Goal: Transaction & Acquisition: Subscribe to service/newsletter

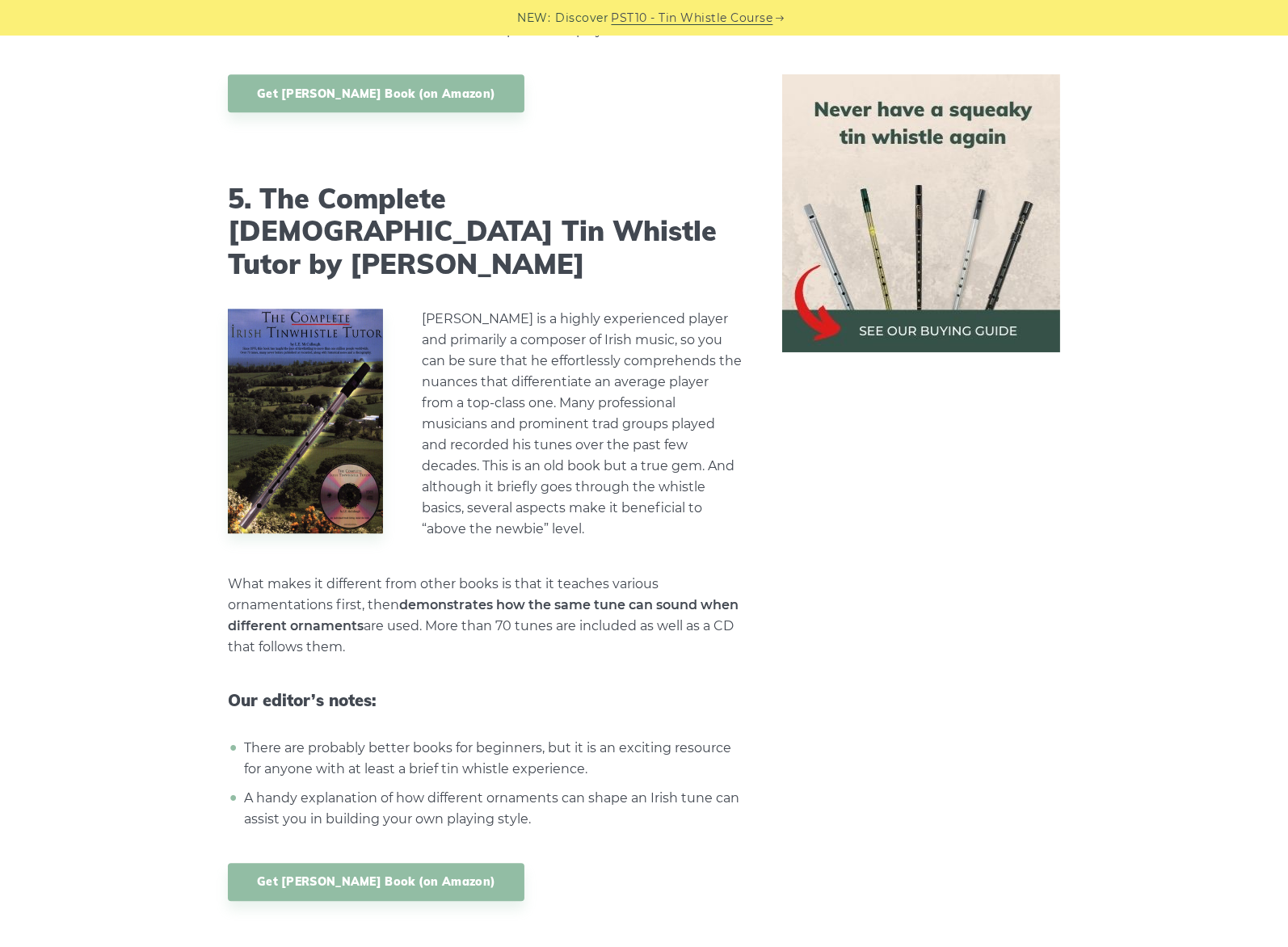
scroll to position [5119, 0]
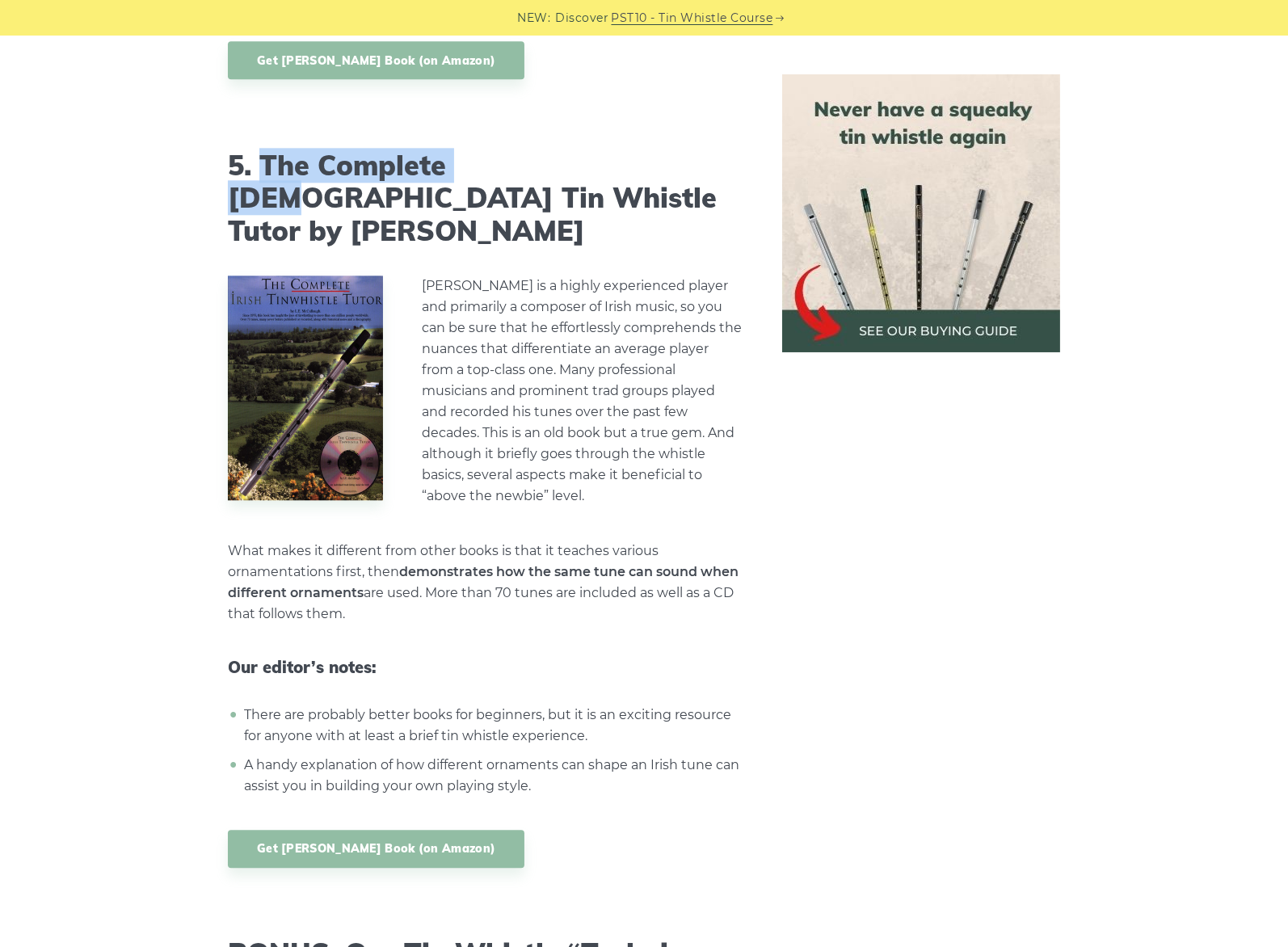
drag, startPoint x: 263, startPoint y: 119, endPoint x: 515, endPoint y: 122, distance: 252.0
click at [510, 150] on h2 "5. The Complete Irish Tin Whistle Tutor by L.E. McCullough" at bounding box center [485, 199] width 515 height 99
click at [545, 150] on h2 "5. The Complete Irish Tin Whistle Tutor by L.E. McCullough" at bounding box center [485, 199] width 515 height 99
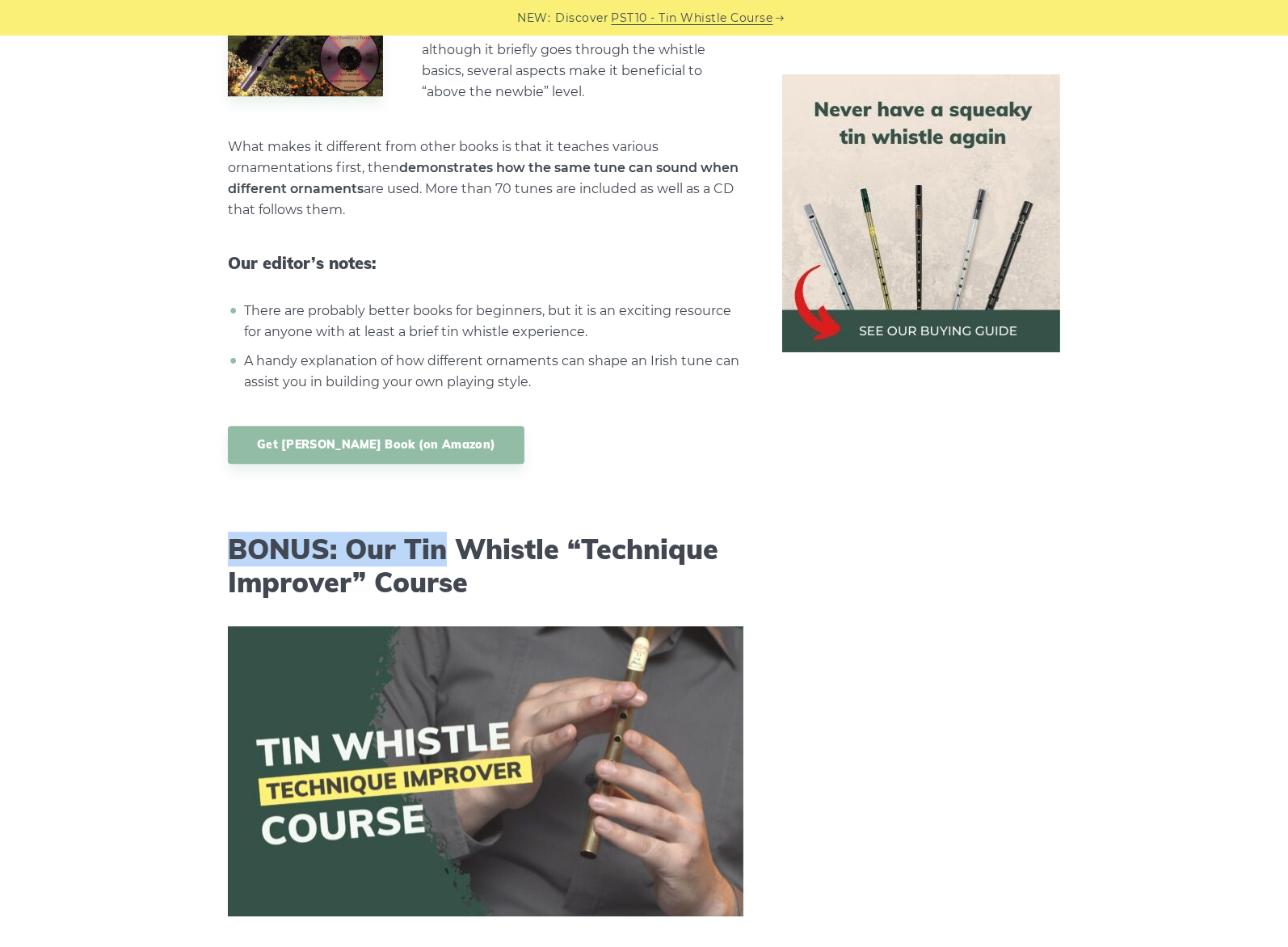
drag, startPoint x: 296, startPoint y: 468, endPoint x: 576, endPoint y: 476, distance: 280.1
click at [576, 534] on h2 "BONUS: Our Tin Whistle “Technique Improver” Course" at bounding box center [485, 566] width 515 height 67
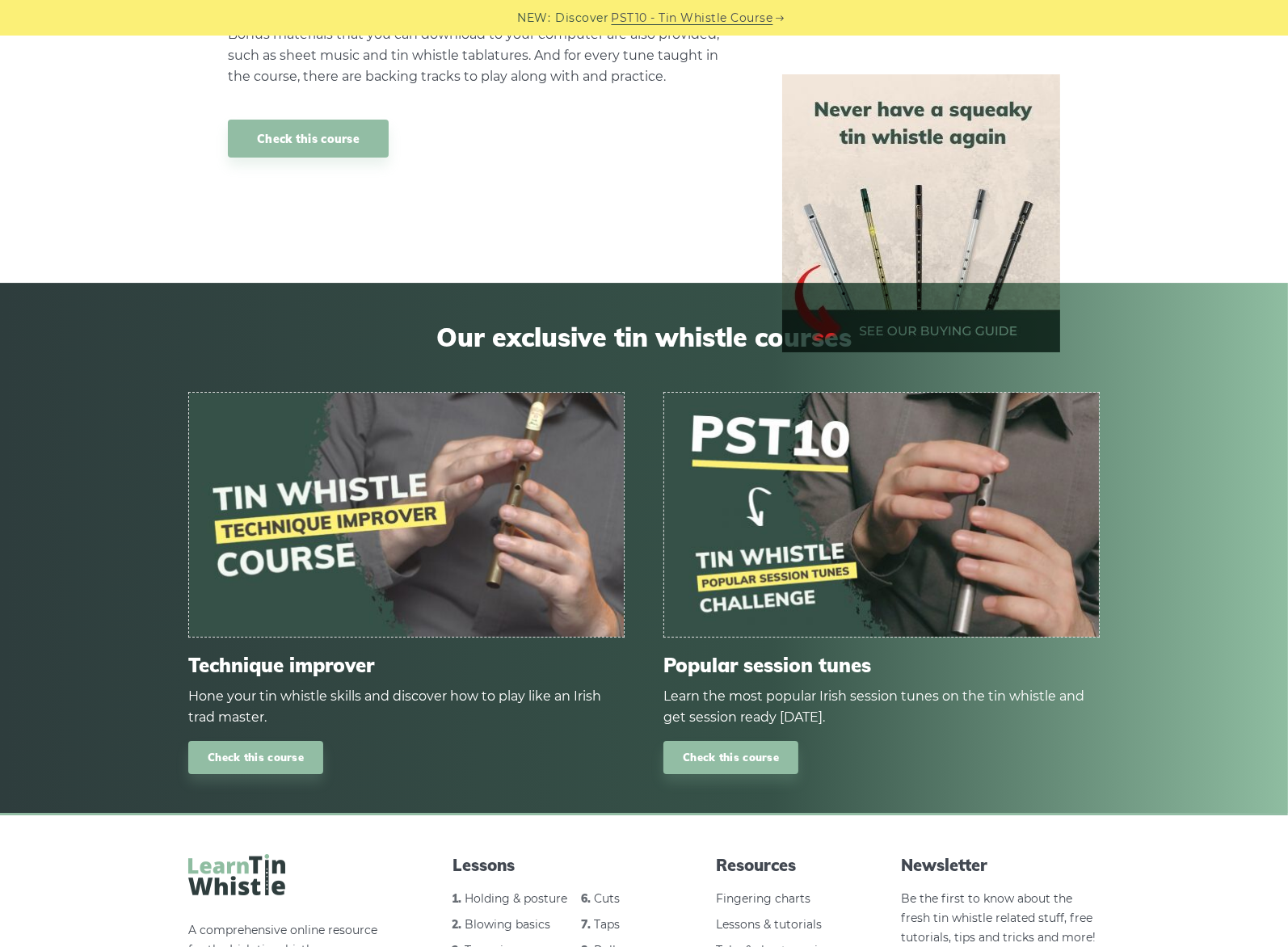
scroll to position [6735, 0]
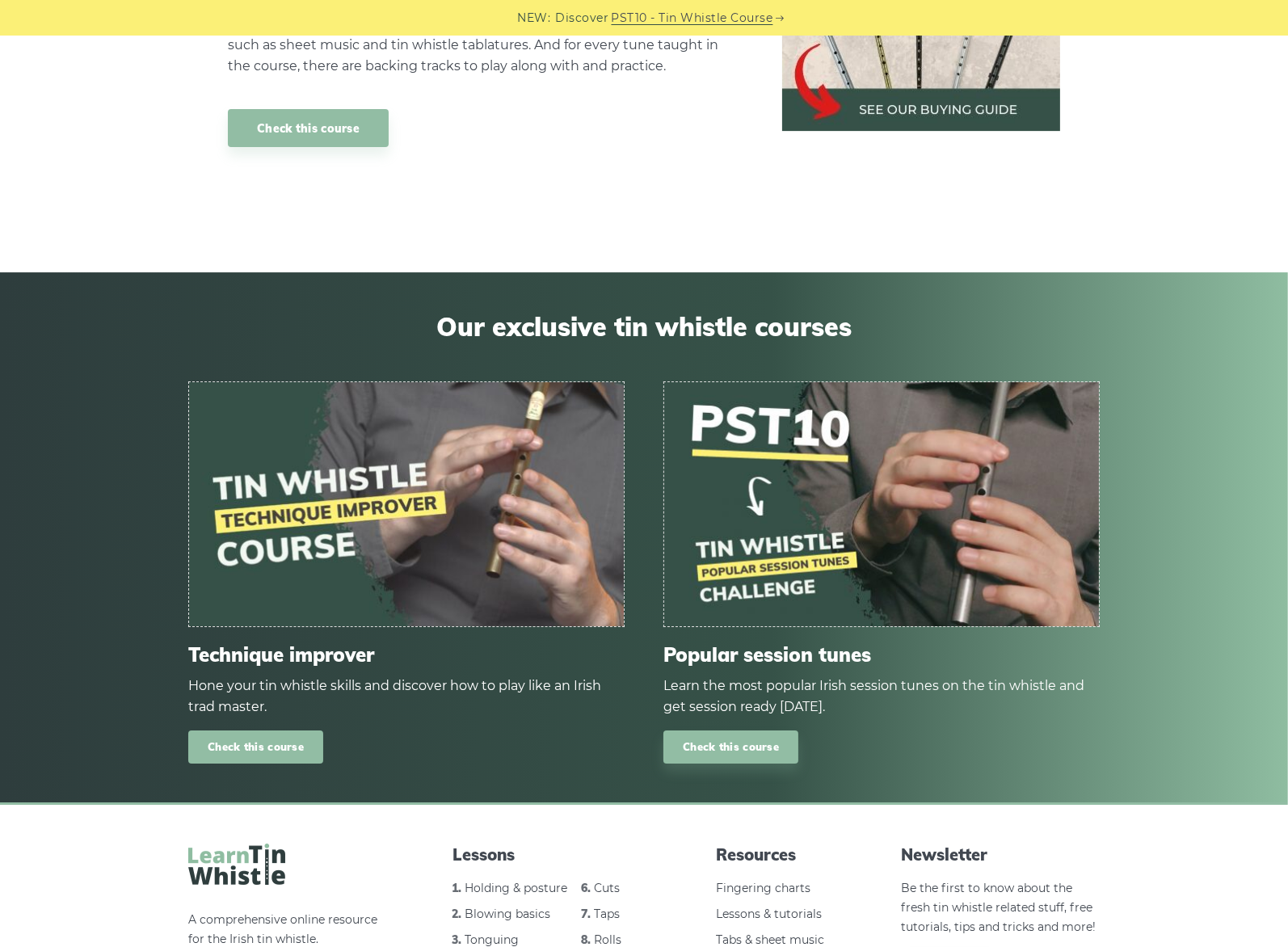
click at [268, 731] on link "Check this course" at bounding box center [256, 747] width 135 height 33
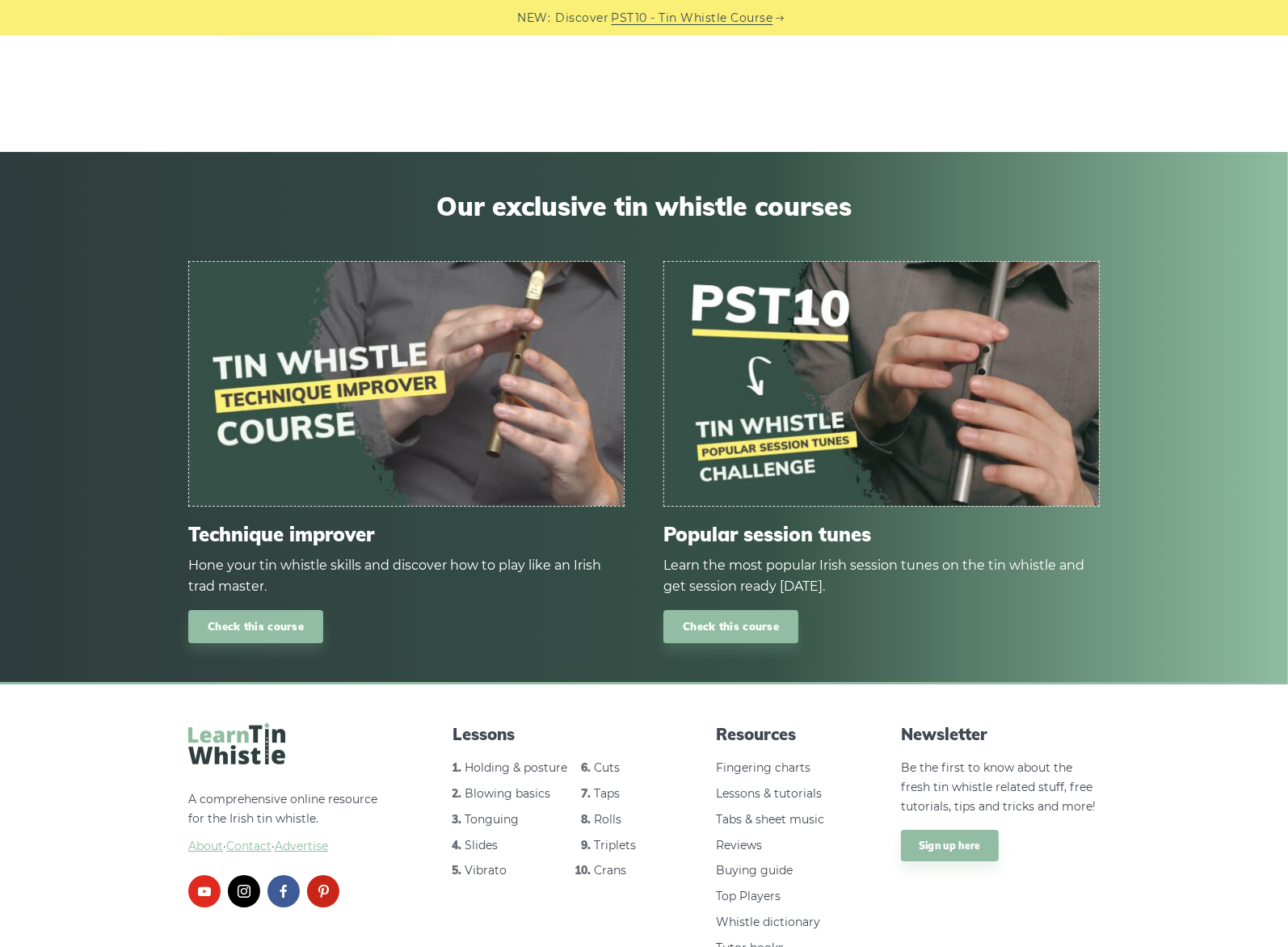
scroll to position [6859, 0]
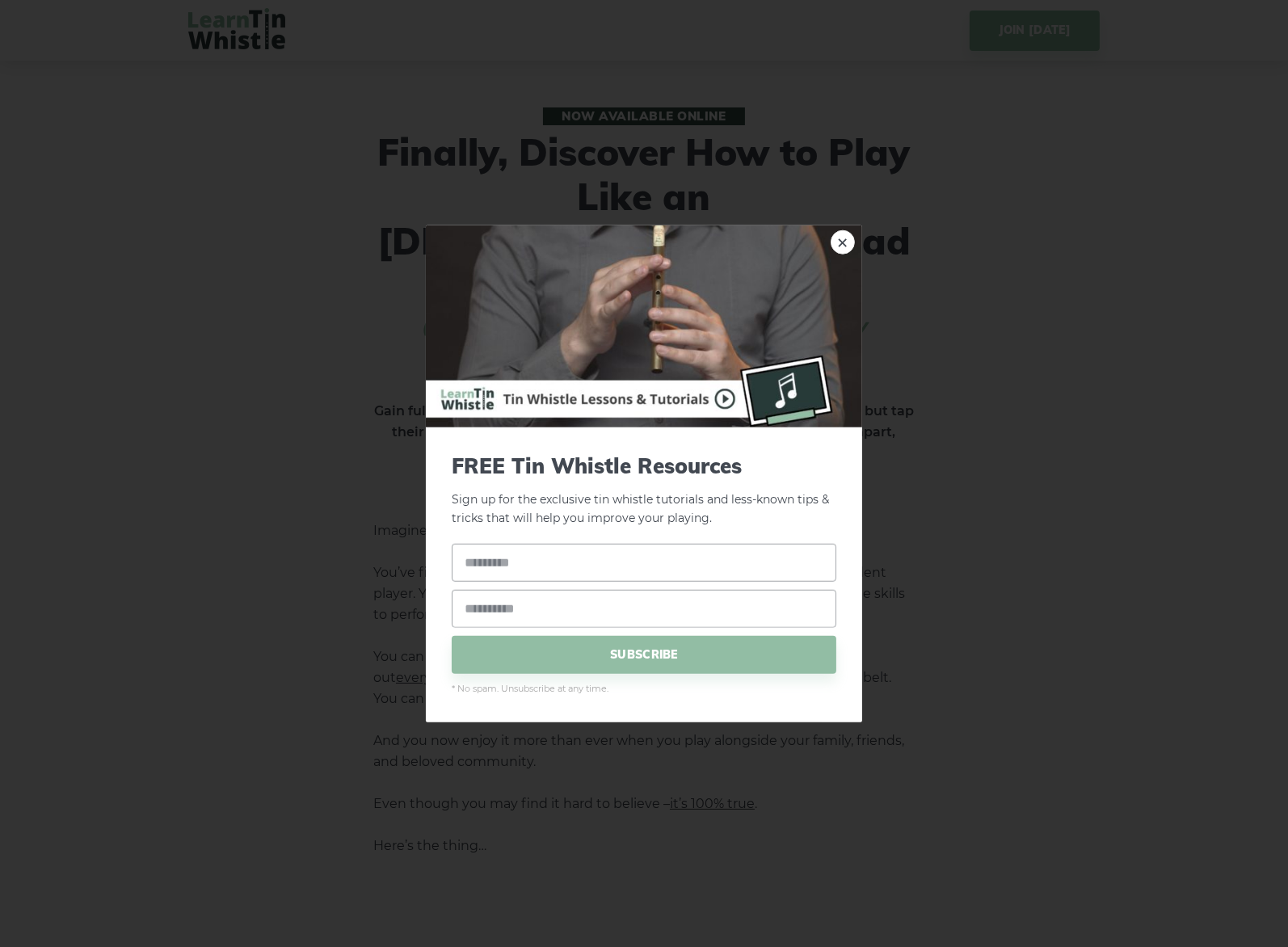
click at [838, 242] on link "×" at bounding box center [843, 242] width 24 height 24
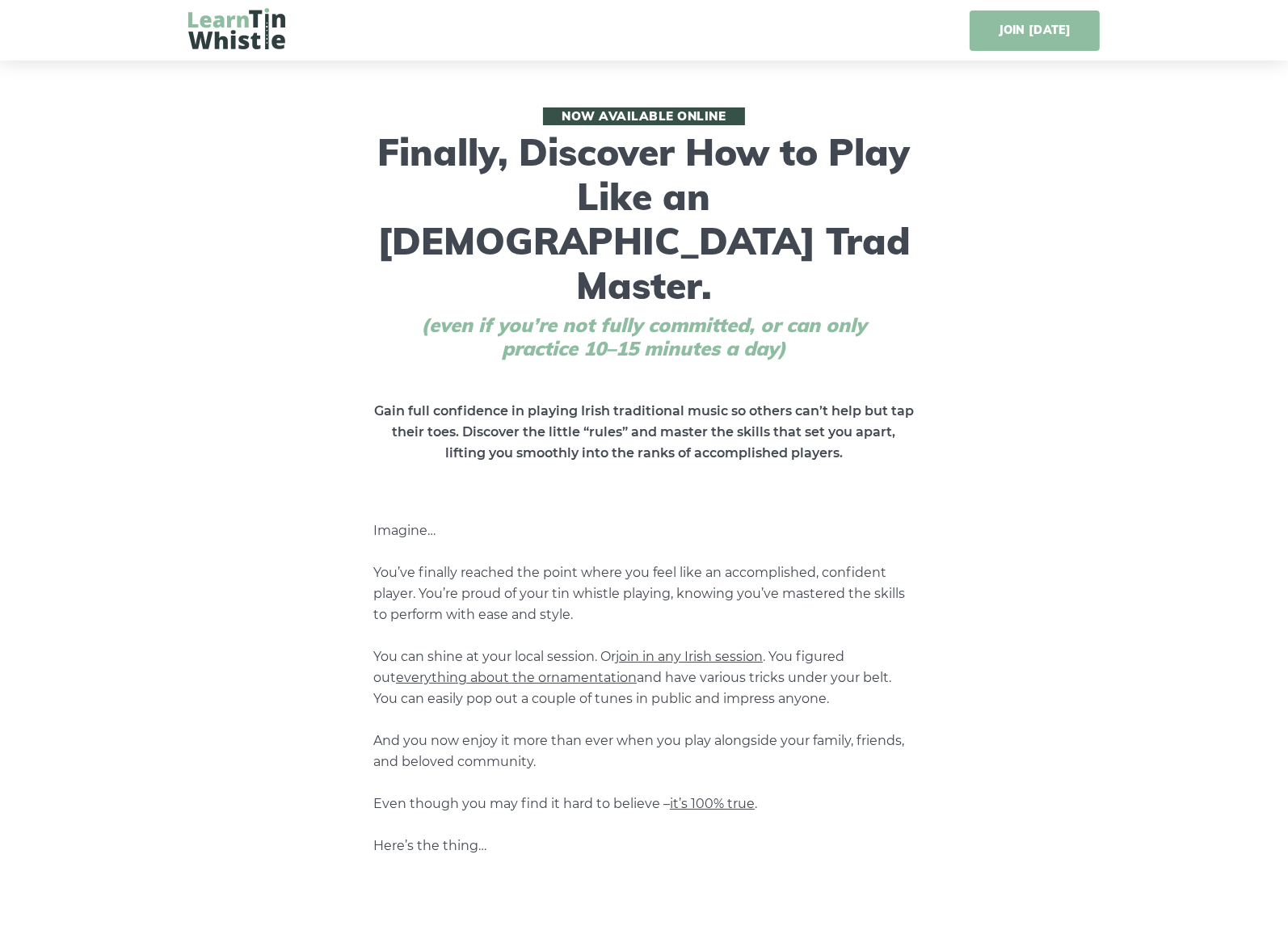
click at [1029, 35] on link "JOIN [DATE]" at bounding box center [1035, 30] width 130 height 40
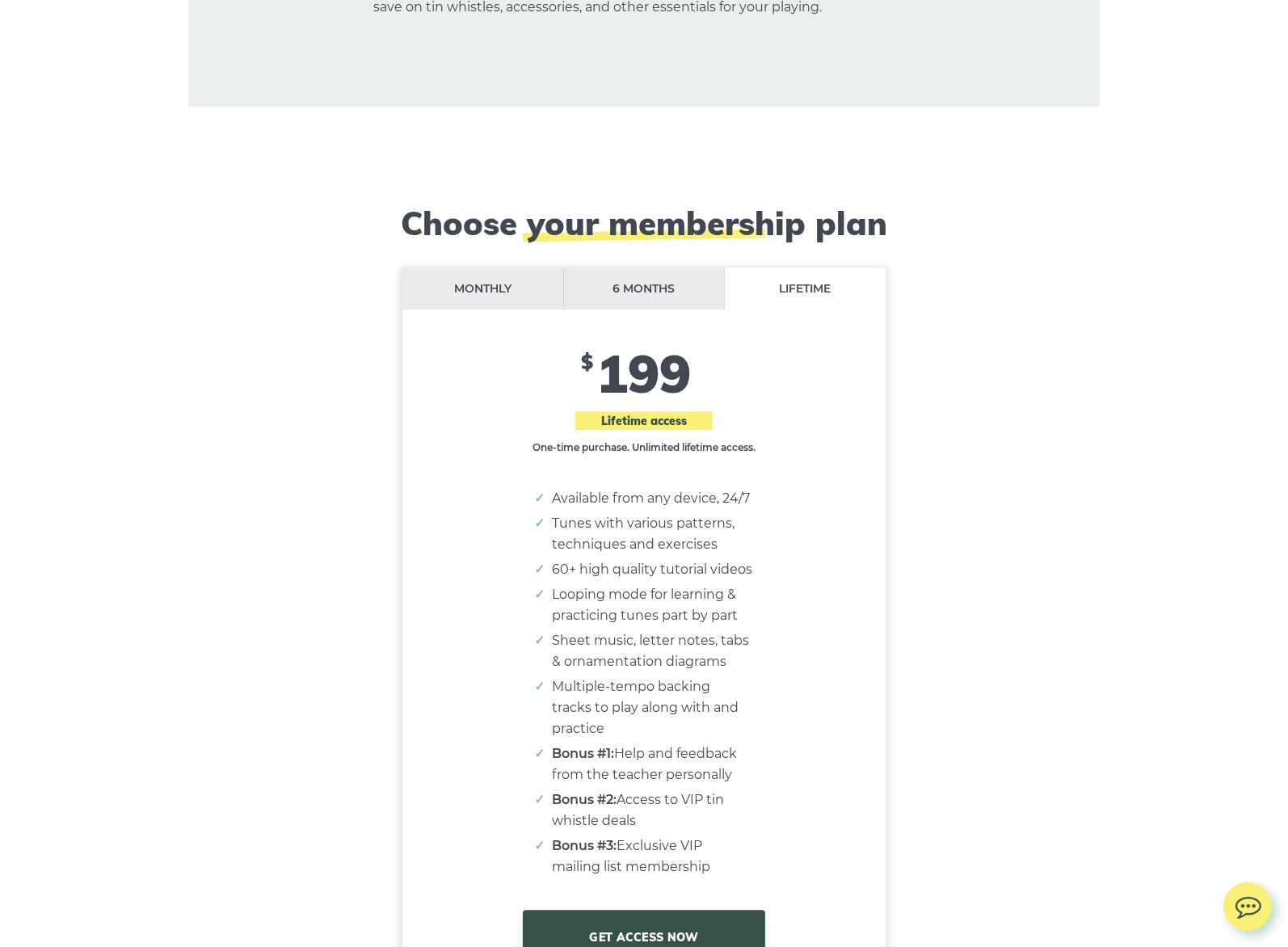
scroll to position [13122, 0]
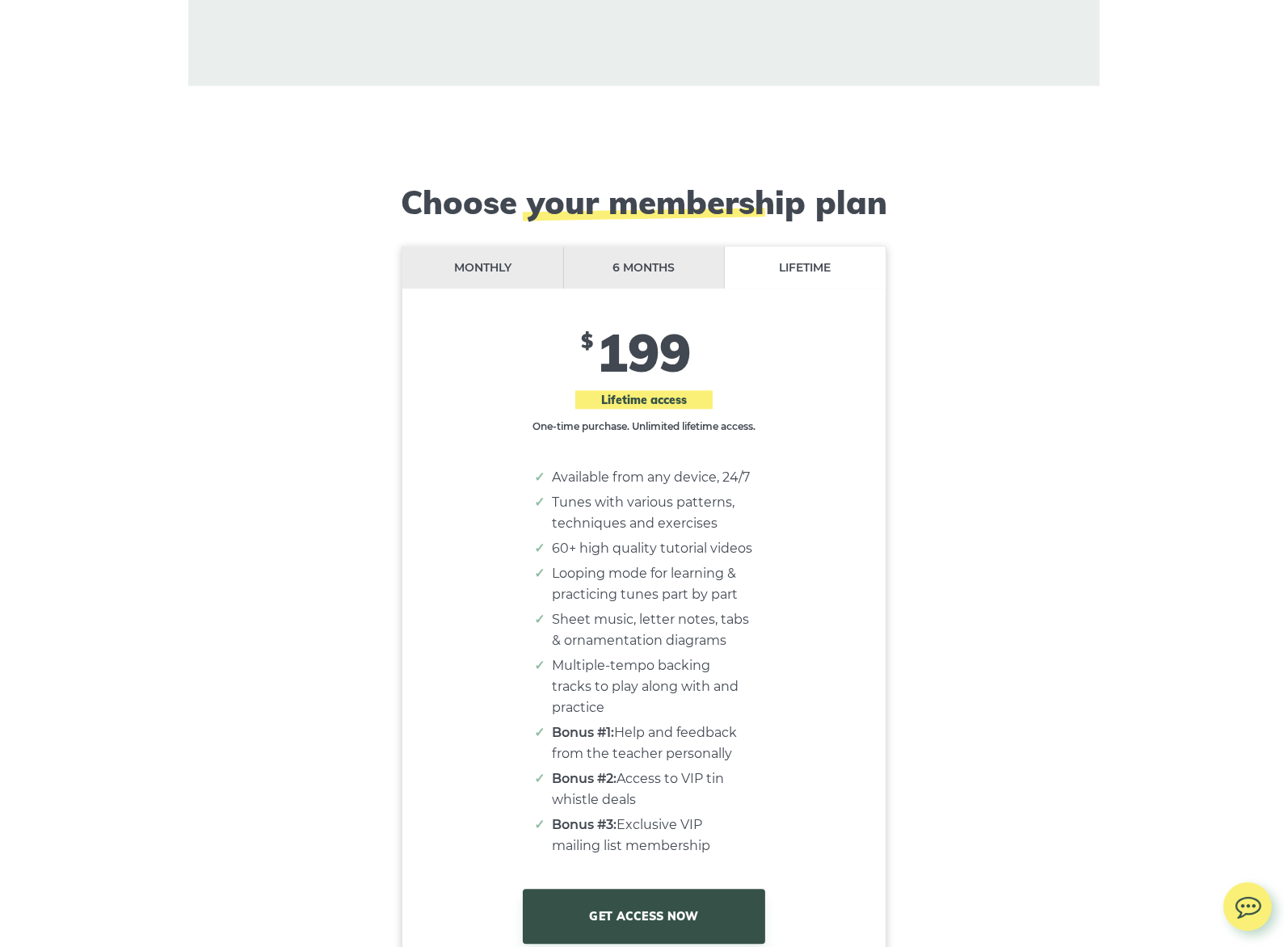
click at [630, 247] on li "6 months" at bounding box center [644, 268] width 162 height 43
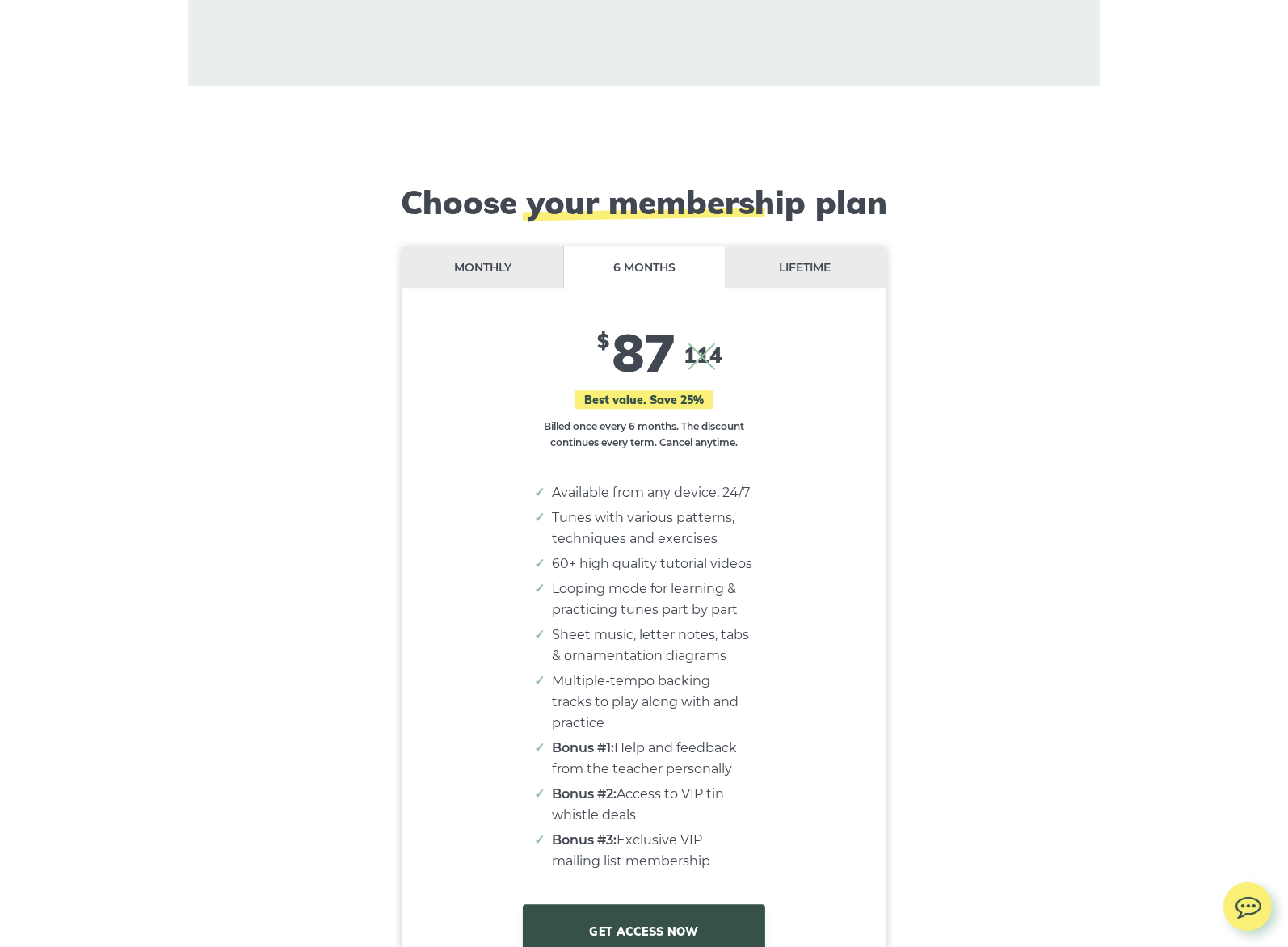
click at [461, 247] on li "Monthly" at bounding box center [483, 268] width 162 height 43
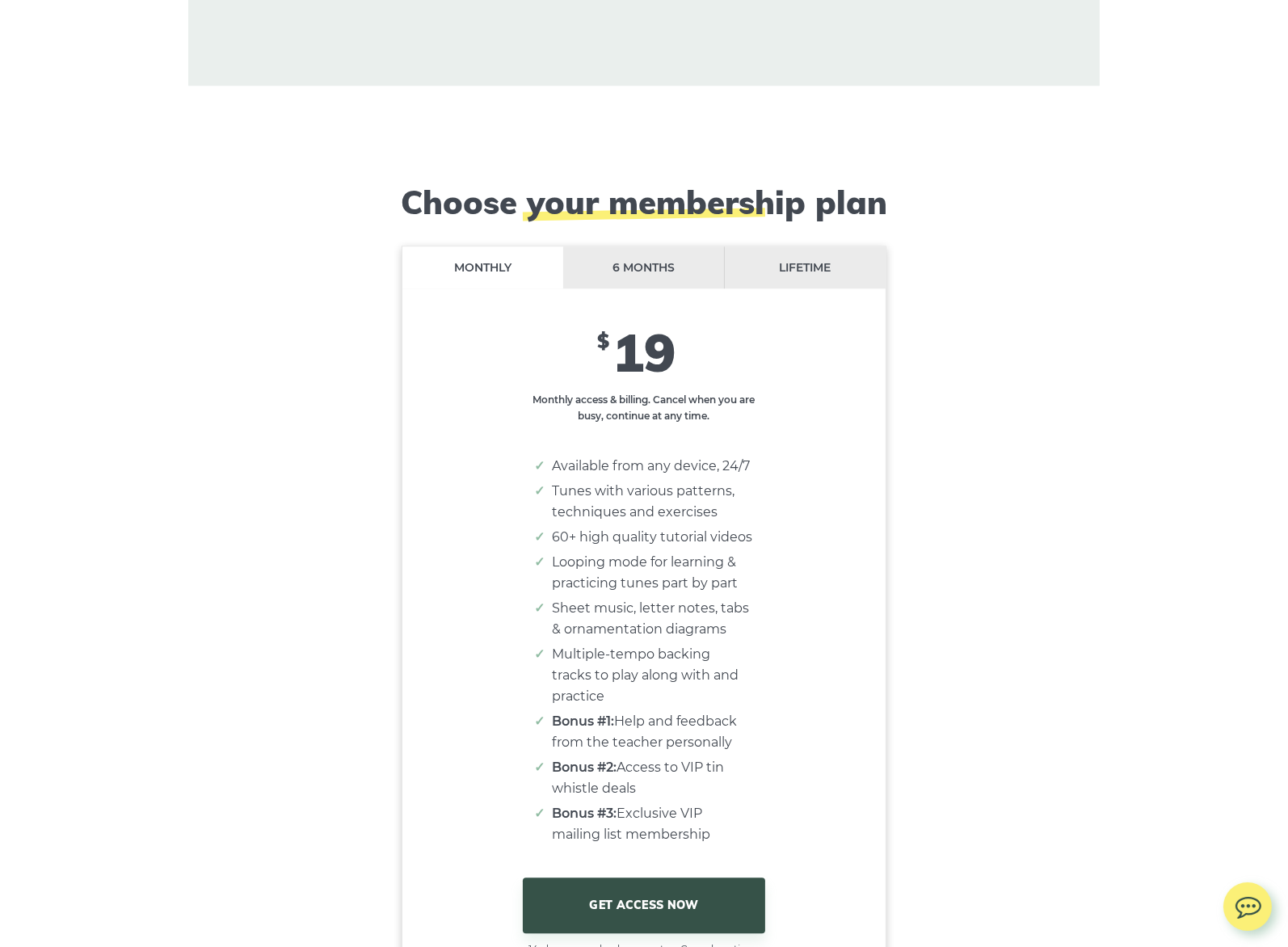
click at [715, 247] on li "6 months" at bounding box center [644, 268] width 162 height 43
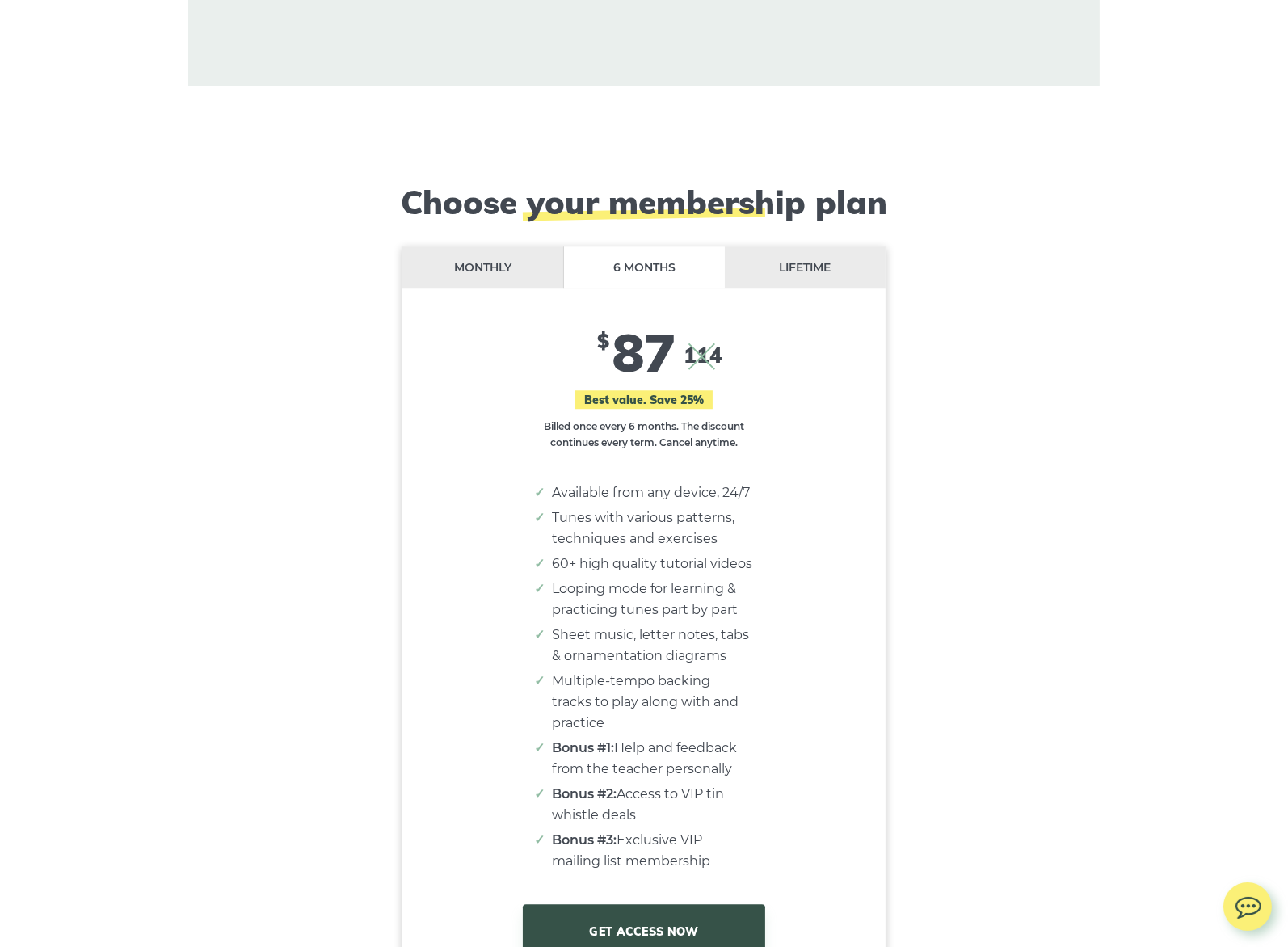
click at [796, 247] on li "Lifetime" at bounding box center [806, 268] width 161 height 43
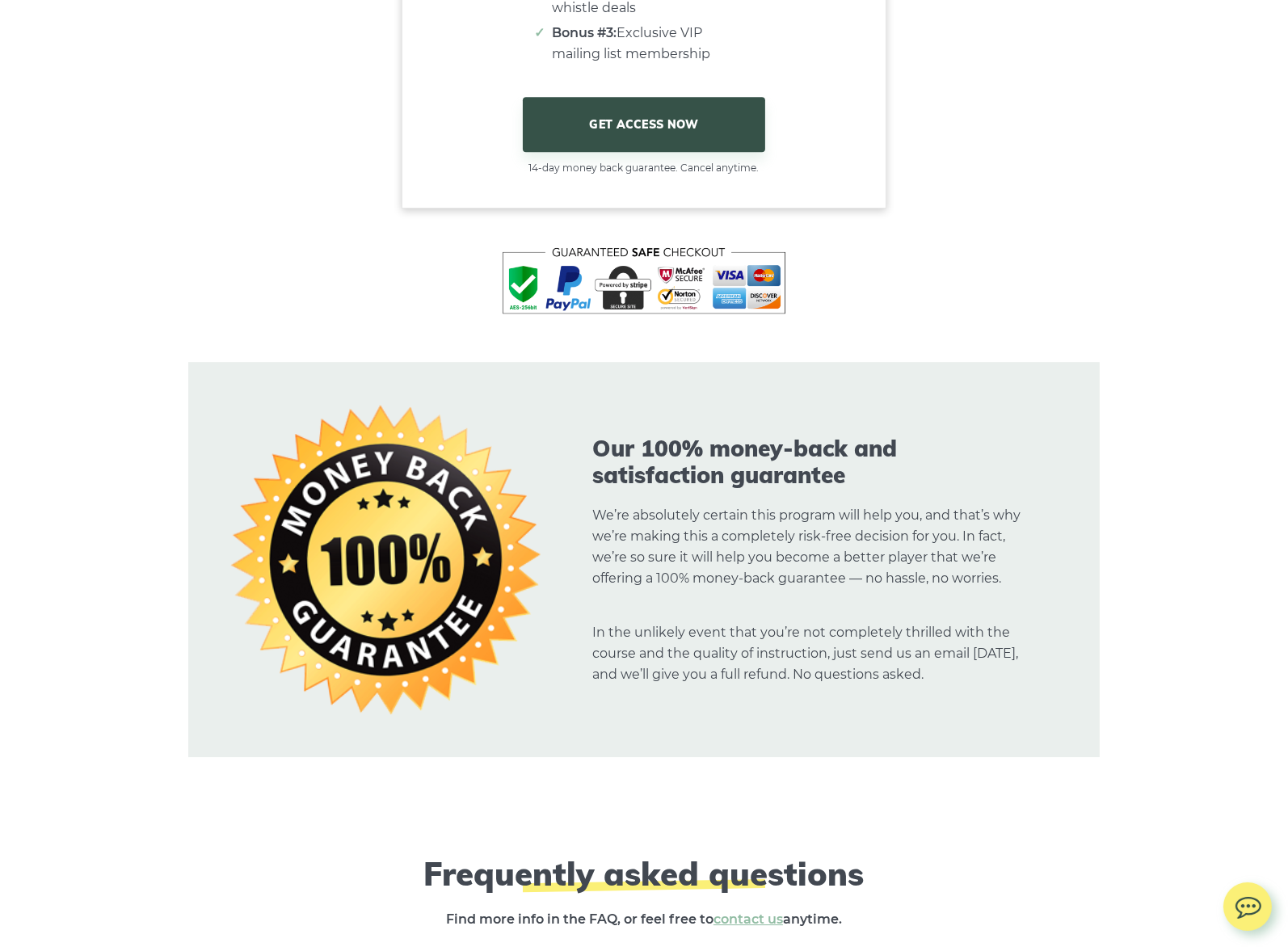
scroll to position [13930, 0]
